Goal: Find contact information: Find contact information

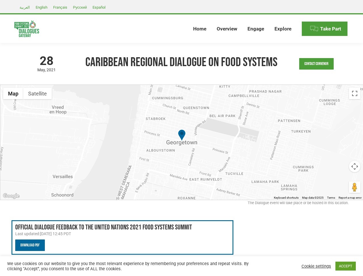
click at [181, 138] on img at bounding box center [182, 135] width 8 height 13
click at [316, 64] on link "Contact Convenor" at bounding box center [316, 63] width 34 height 11
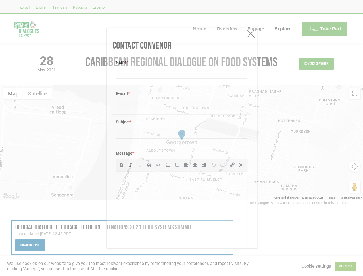
click at [182, 142] on div "Subject *" at bounding box center [181, 129] width 138 height 31
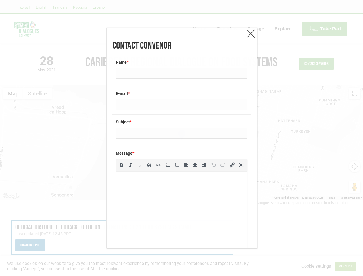
click at [182, 142] on div "Subject *" at bounding box center [181, 129] width 138 height 31
click at [182, 136] on input "Subject *" at bounding box center [182, 133] width 132 height 11
click at [13, 93] on div "Contact Convenor Name * E-mail * Subject * Message * b i link b-quote del ins i…" at bounding box center [181, 138] width 363 height 276
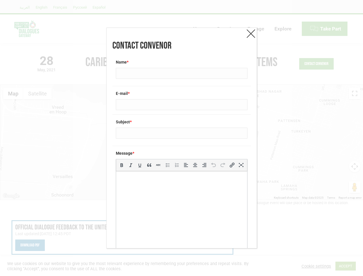
click at [37, 93] on div "Contact Convenor Name * E-mail * Subject * Message * b i link b-quote del ins i…" at bounding box center [181, 138] width 363 height 276
